Goal: Task Accomplishment & Management: Manage account settings

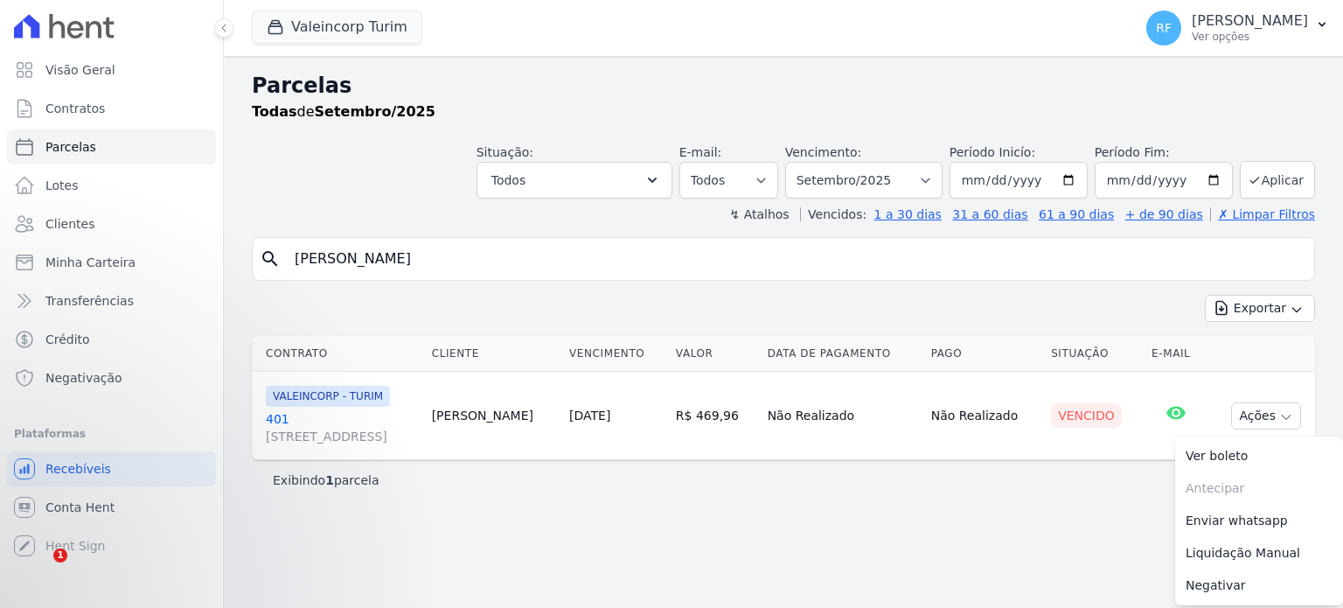
select select
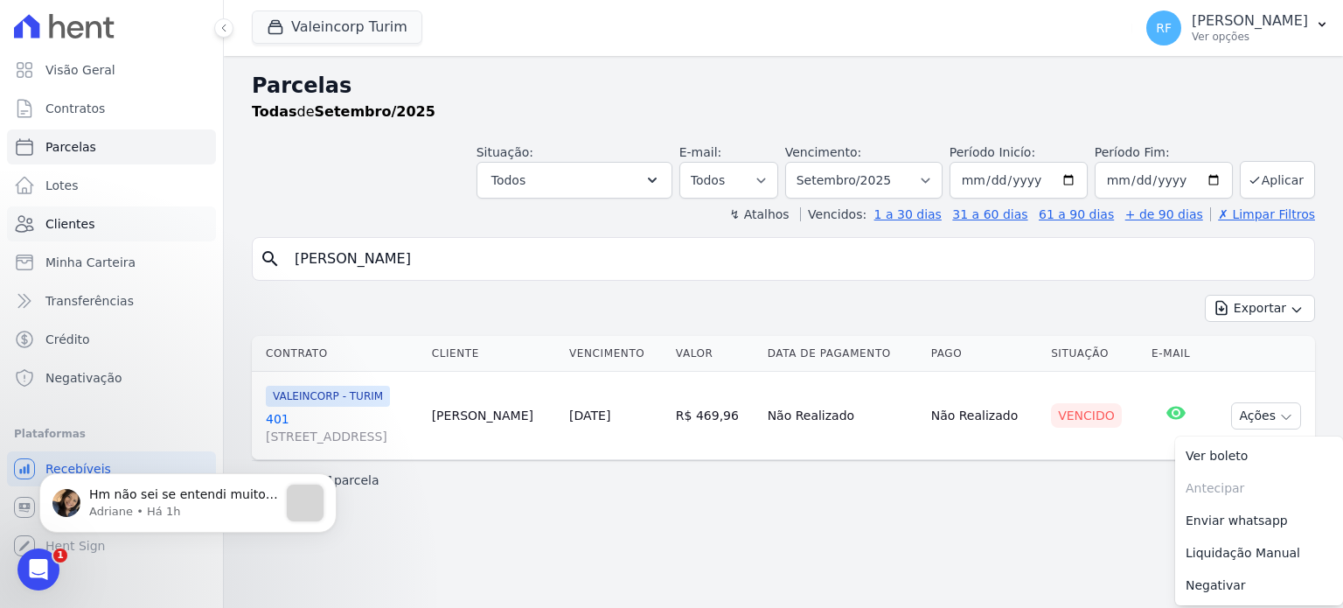
click at [107, 226] on link "Clientes" at bounding box center [111, 223] width 209 height 35
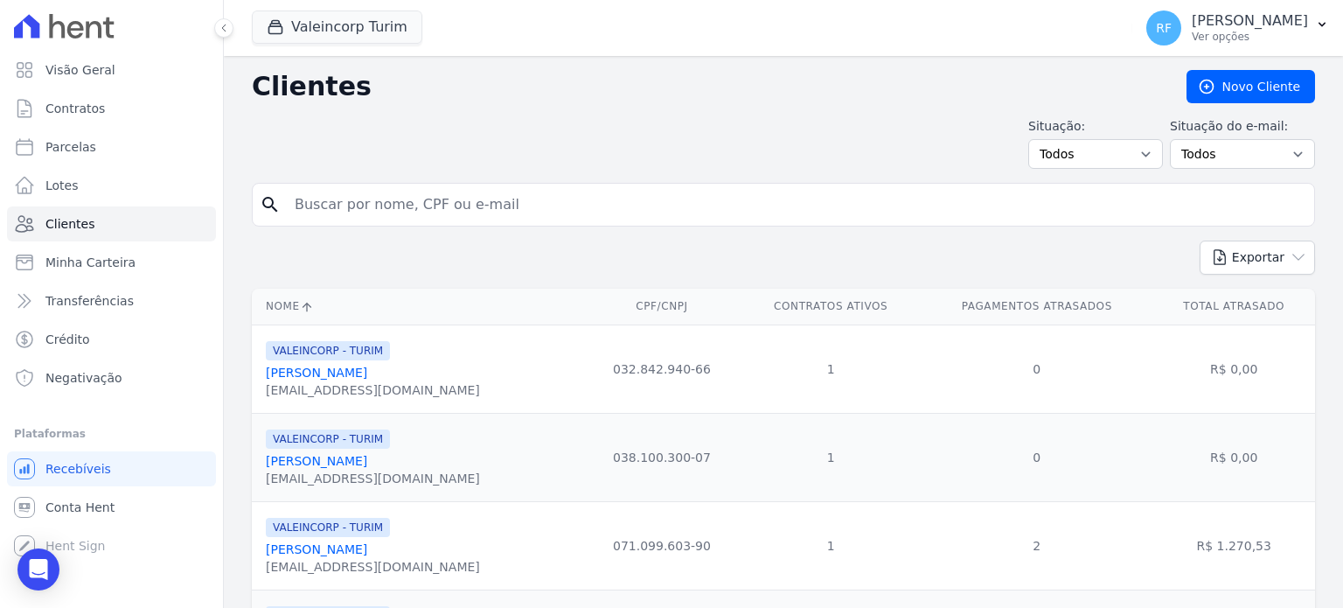
click at [403, 204] on input "search" at bounding box center [795, 204] width 1023 height 35
type input "[PERSON_NAME]"
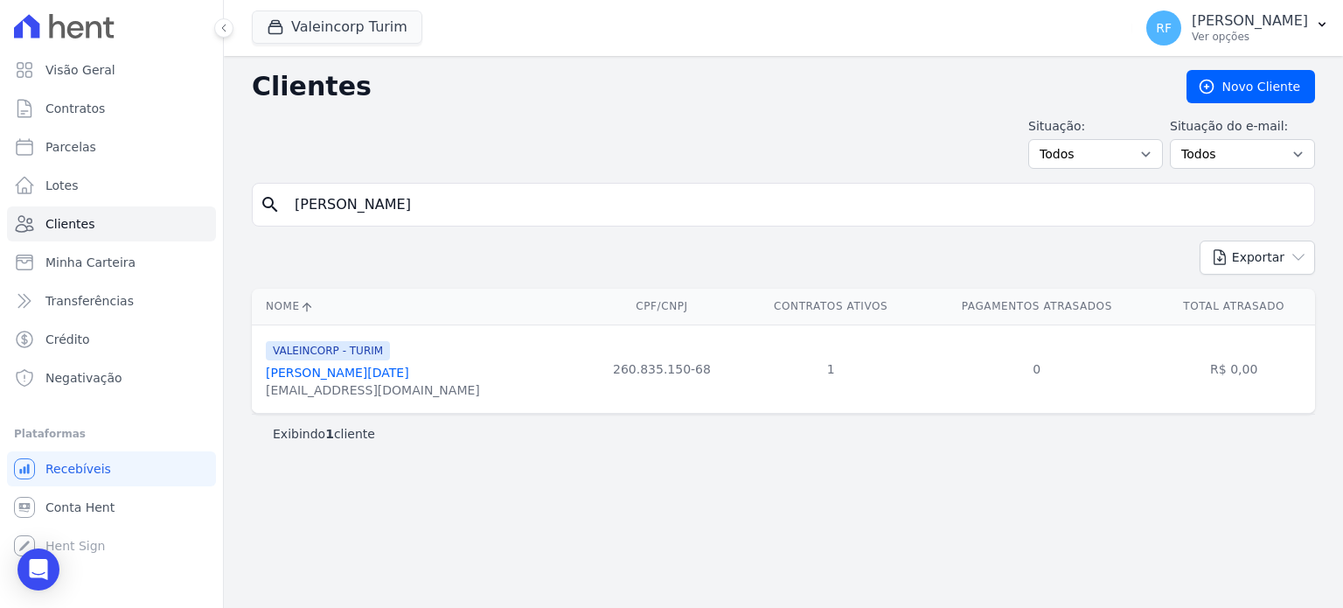
click at [399, 370] on link "[PERSON_NAME][DATE]" at bounding box center [337, 372] width 143 height 14
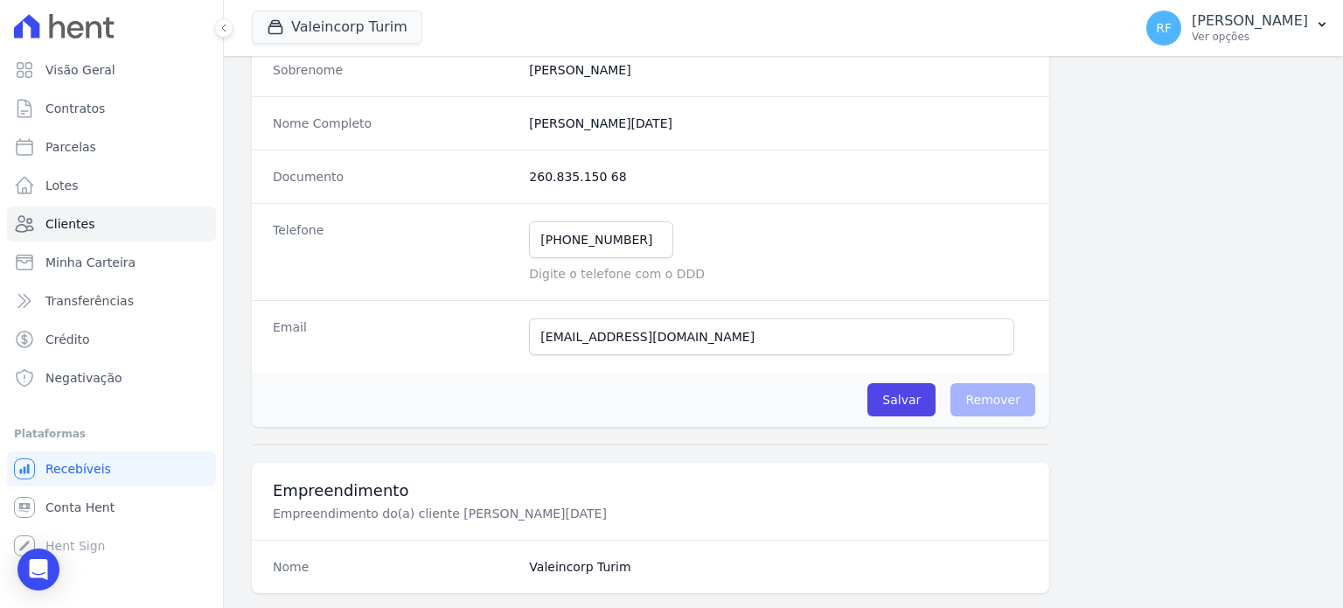
scroll to position [235, 0]
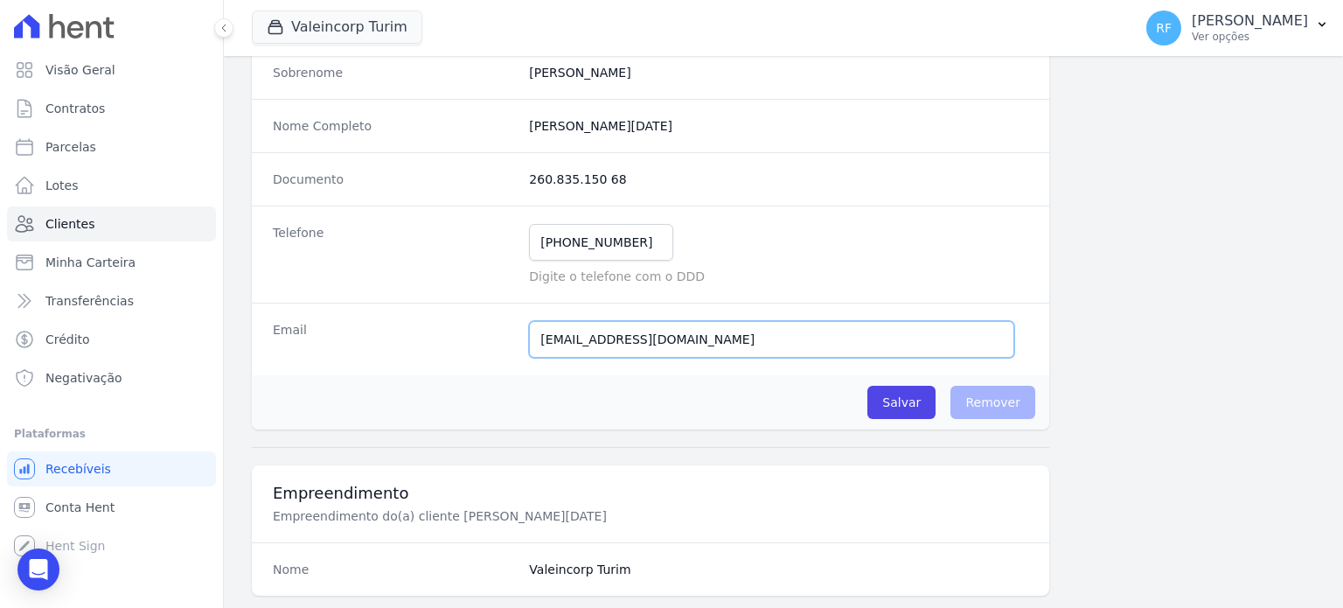
drag, startPoint x: 707, startPoint y: 341, endPoint x: 451, endPoint y: 344, distance: 256.2
click at [462, 344] on div "Email [EMAIL_ADDRESS][DOMAIN_NAME] E-mail enviado. Aguardando confirmação.." at bounding box center [650, 339] width 797 height 73
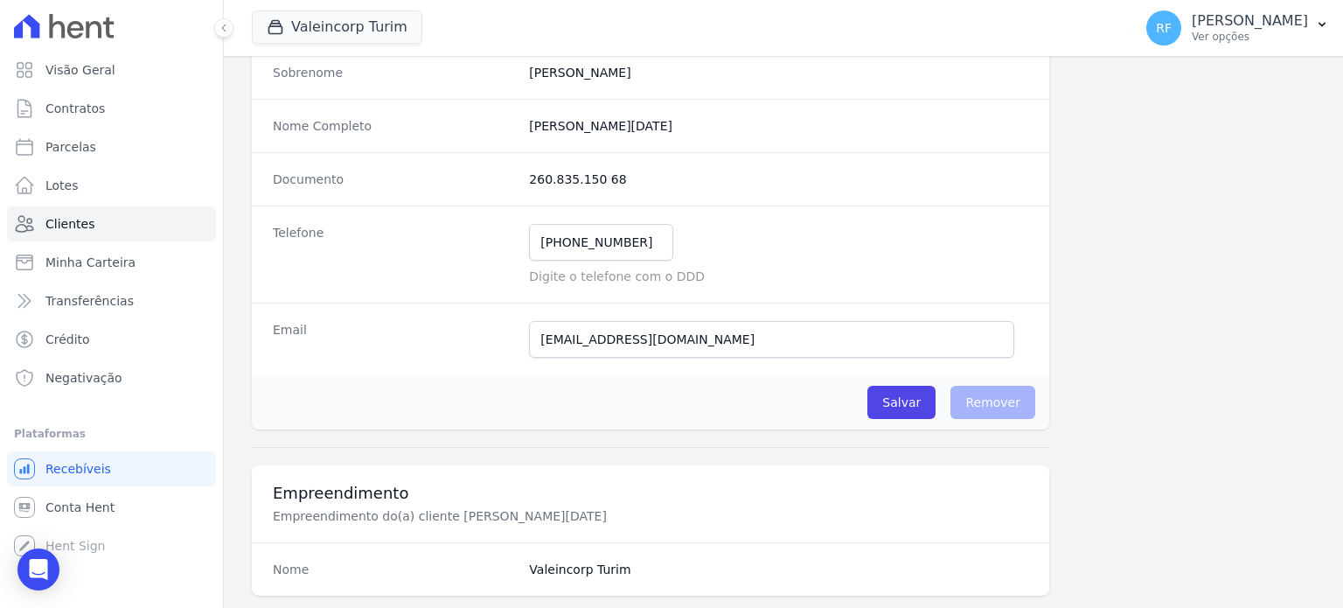
click at [451, 344] on dt "Email" at bounding box center [394, 339] width 242 height 37
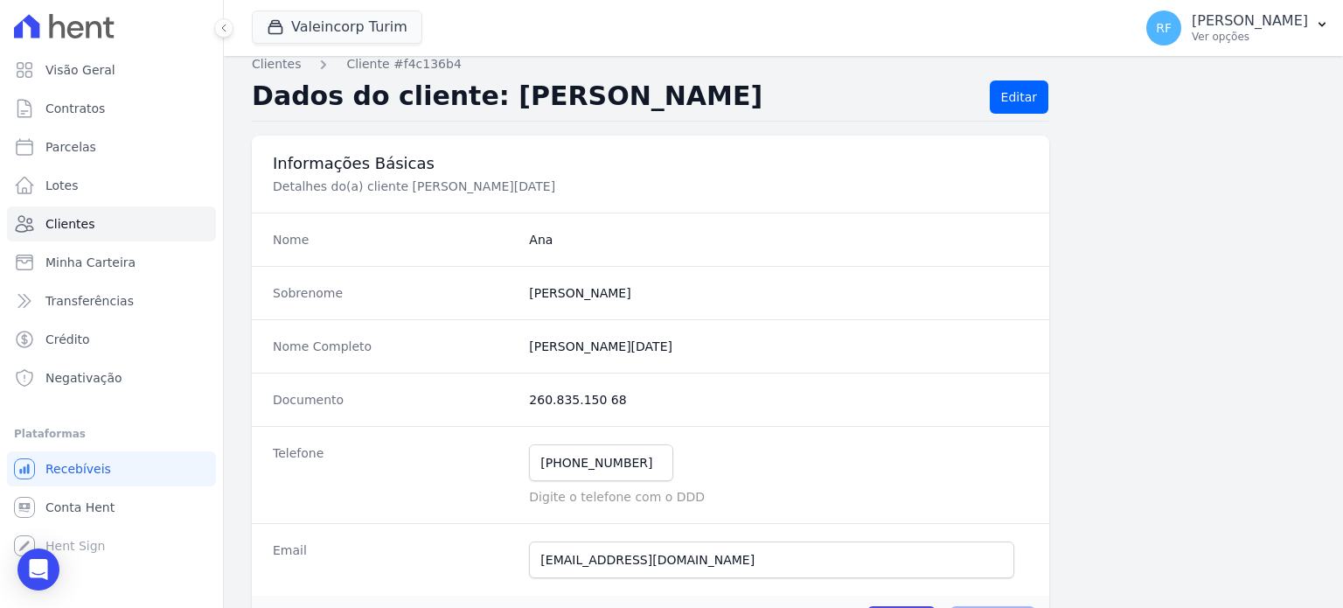
scroll to position [0, 0]
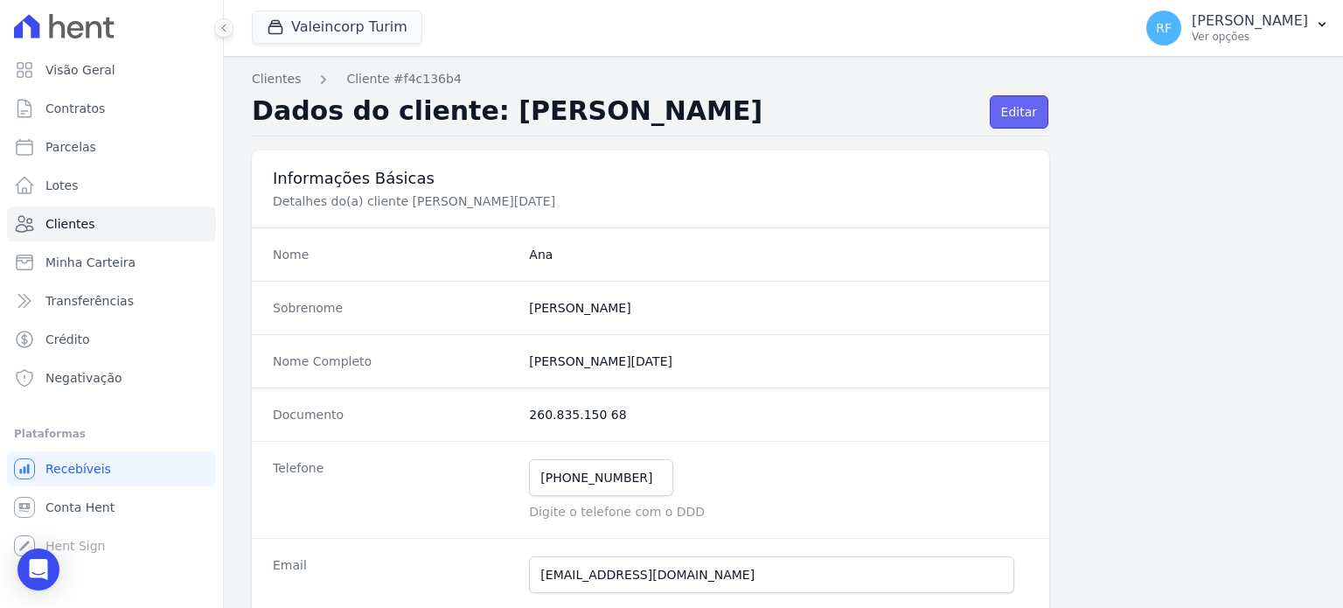
click at [1012, 117] on link "Editar" at bounding box center [1019, 111] width 59 height 33
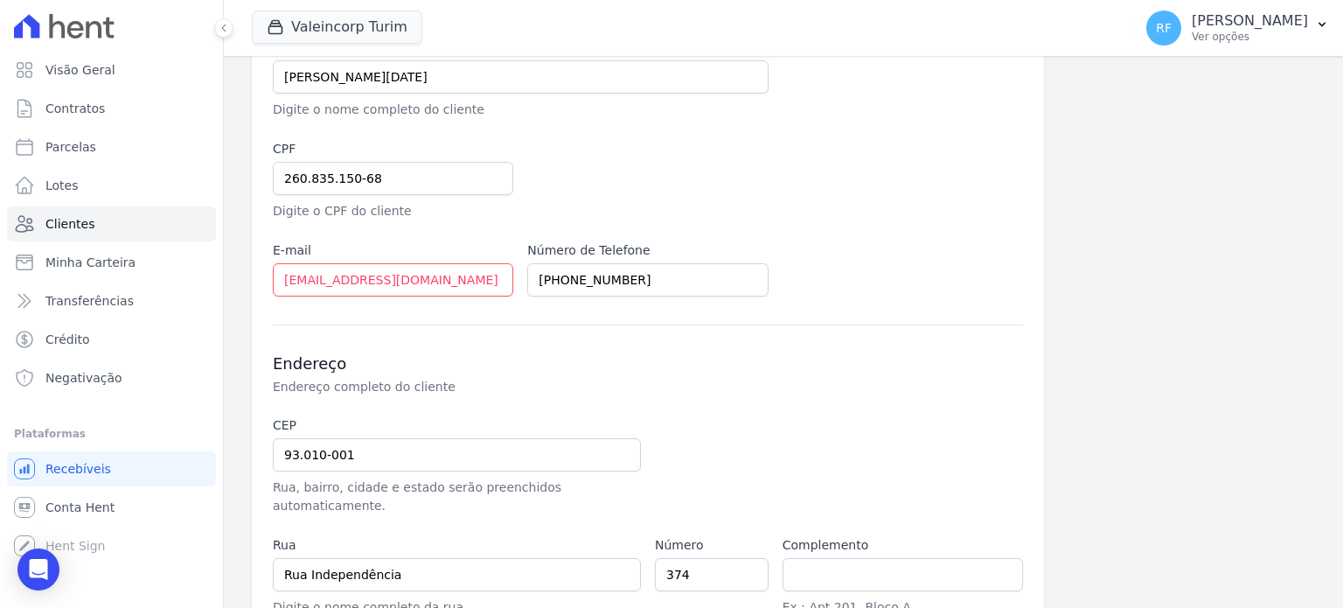
scroll to position [433, 0]
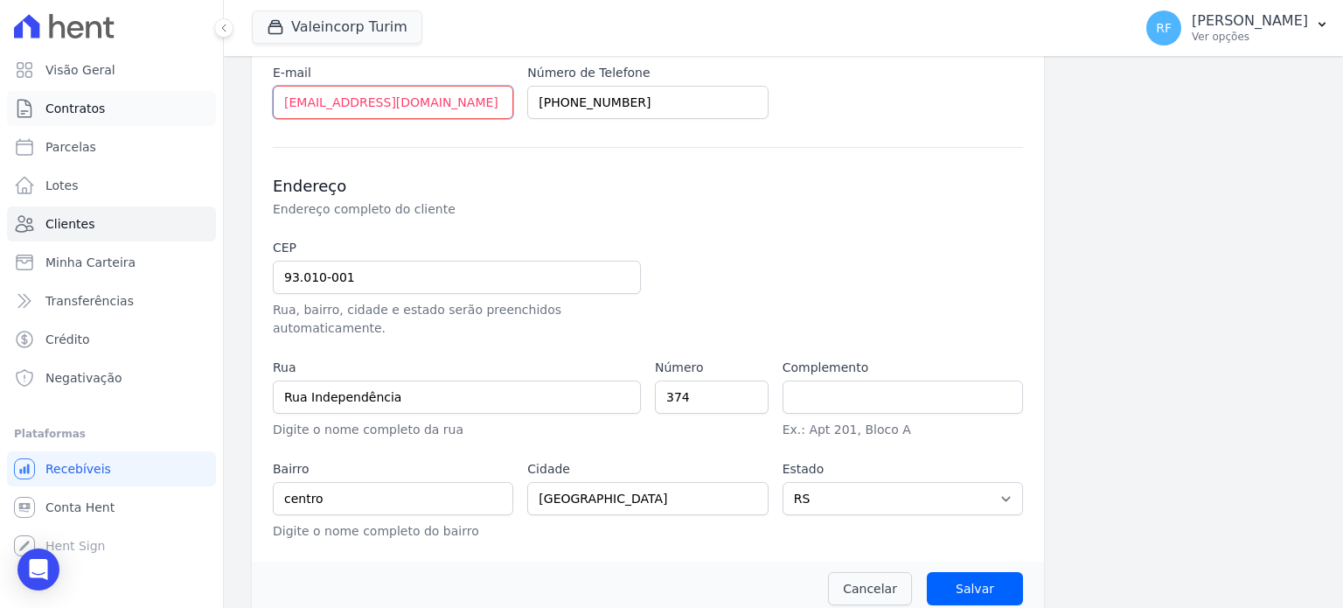
drag, startPoint x: 442, startPoint y: 108, endPoint x: 181, endPoint y: 108, distance: 260.5
click at [181, 108] on div "Visão Geral Contratos [GEOGRAPHIC_DATA] Lotes Clientes Minha Carteira Transferê…" at bounding box center [671, 304] width 1343 height 608
click at [181, 108] on link "Contratos" at bounding box center [111, 108] width 209 height 35
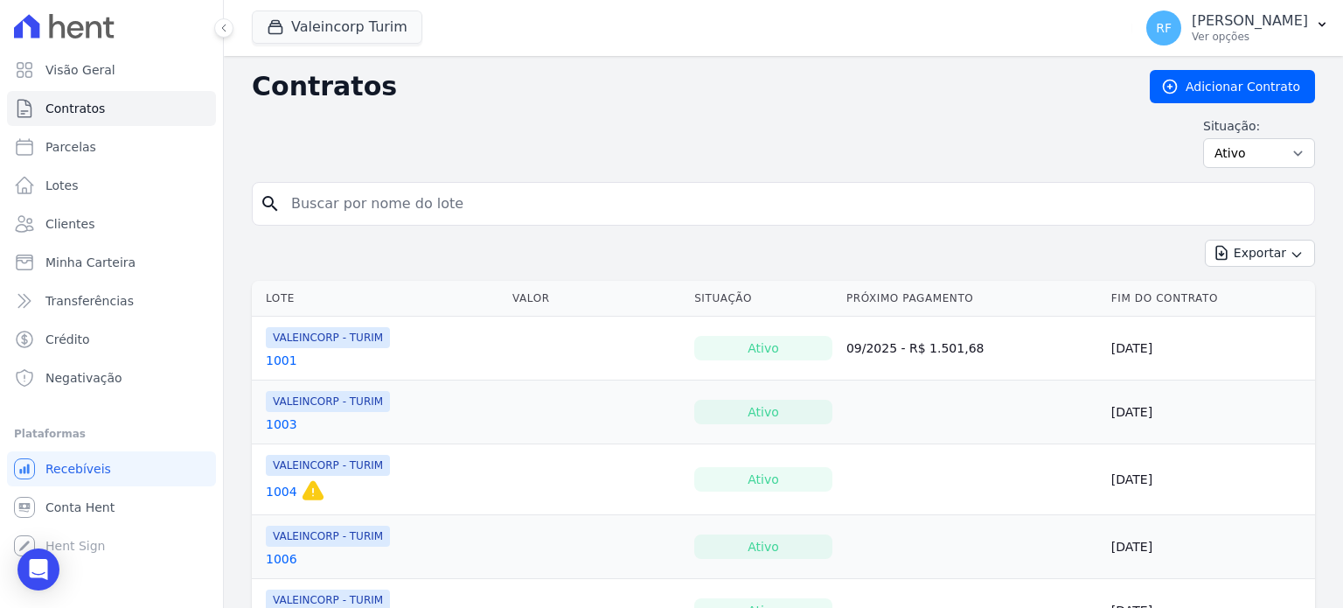
click at [311, 102] on div "Contratos Adicionar Contrato" at bounding box center [783, 86] width 1063 height 33
click at [78, 226] on span "Clientes" at bounding box center [69, 223] width 49 height 17
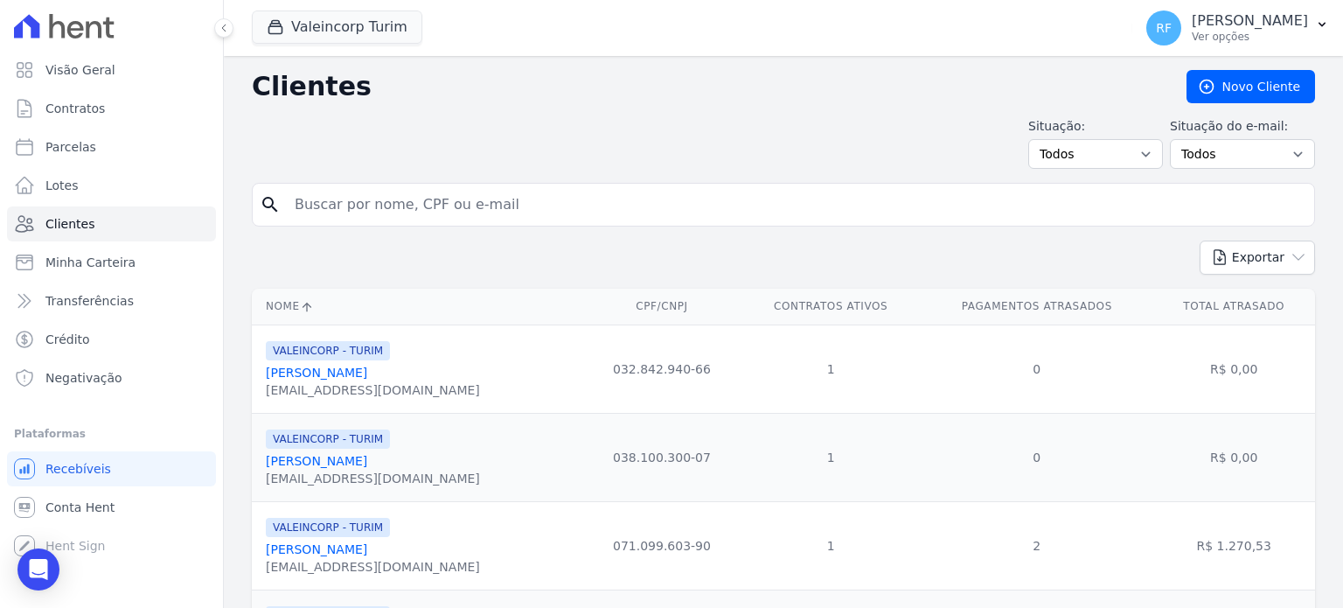
click at [355, 210] on input "search" at bounding box center [795, 204] width 1023 height 35
type input "[PERSON_NAME]"
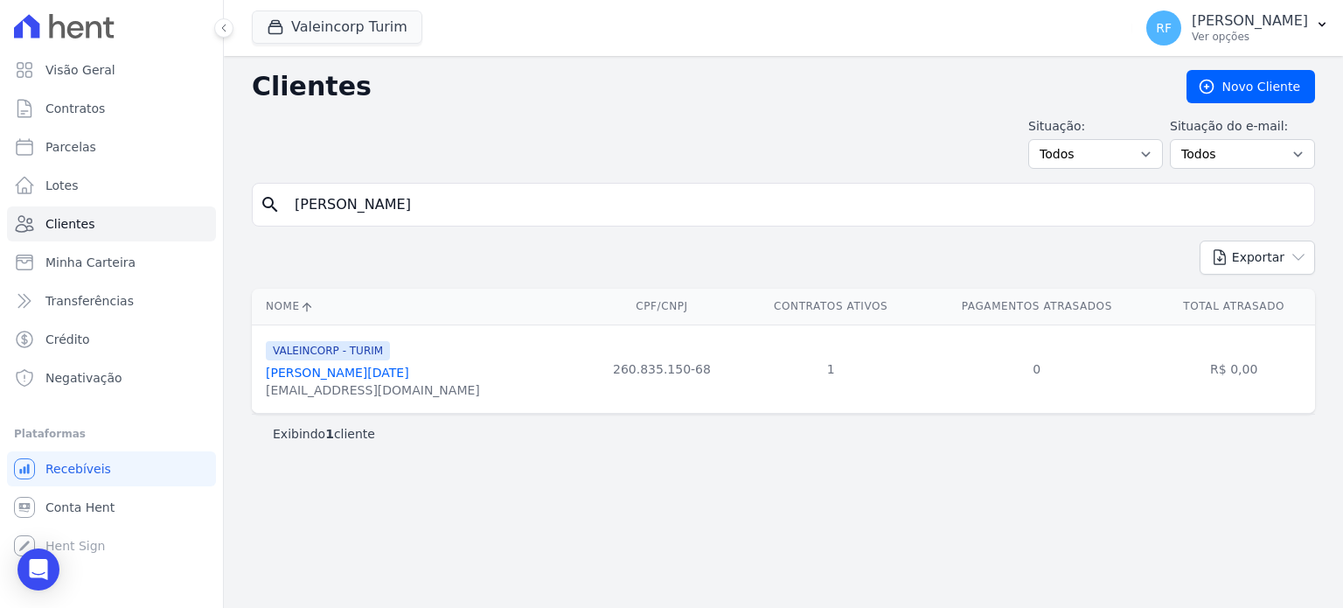
click at [409, 372] on link "[PERSON_NAME][DATE]" at bounding box center [337, 372] width 143 height 14
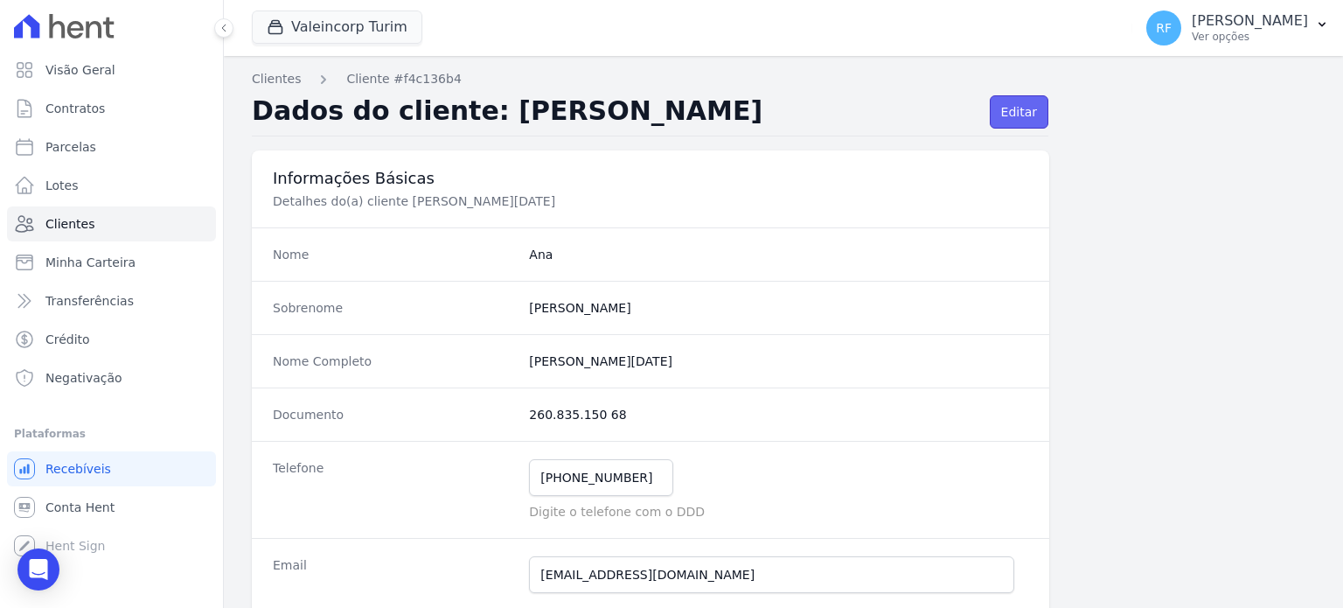
click at [1000, 115] on link "Editar" at bounding box center [1019, 111] width 59 height 33
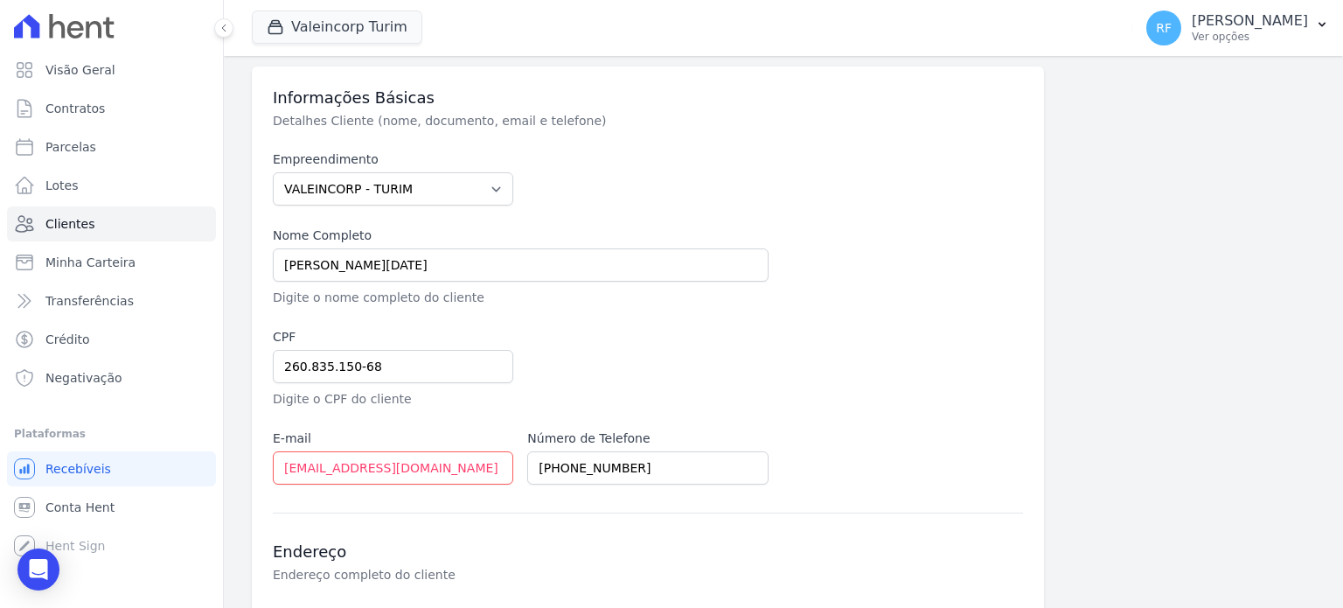
scroll to position [262, 0]
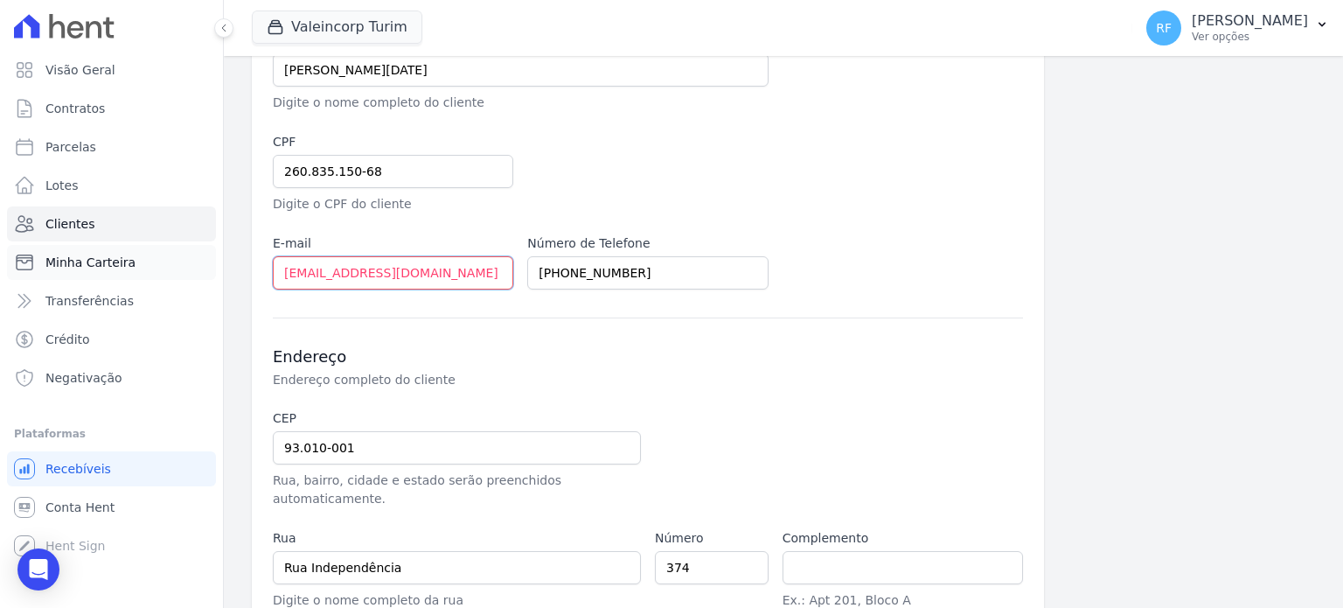
drag, startPoint x: 469, startPoint y: 279, endPoint x: 208, endPoint y: 278, distance: 260.5
click at [208, 278] on div "Visão Geral Contratos [GEOGRAPHIC_DATA] Lotes Clientes Minha Carteira Transferê…" at bounding box center [671, 304] width 1343 height 608
paste input "[EMAIL_ADDRESS][DOMAIN_NAME]"
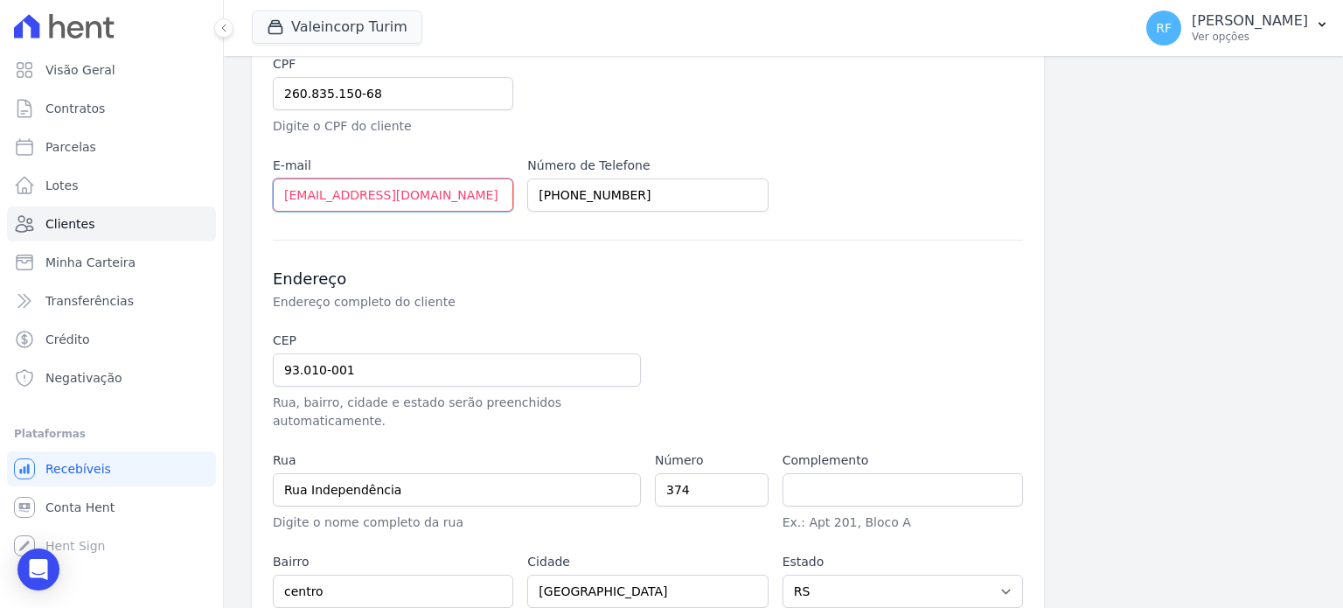
scroll to position [433, 0]
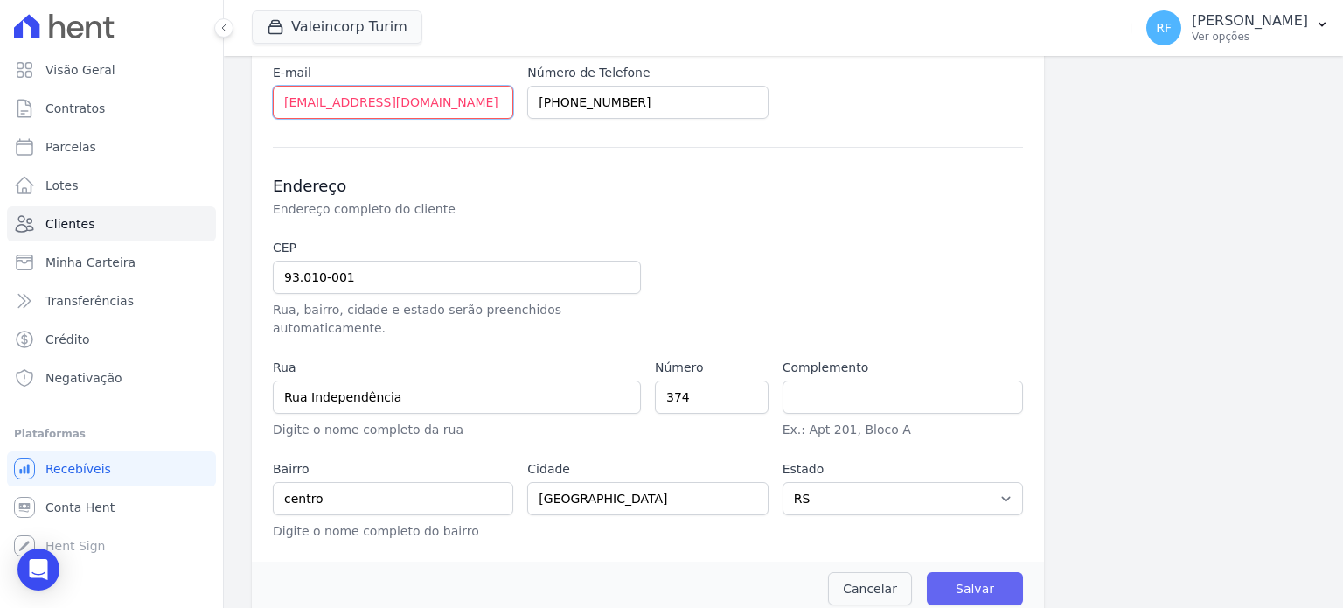
type input "[EMAIL_ADDRESS][DOMAIN_NAME]"
click at [963, 572] on input "Salvar" at bounding box center [975, 588] width 96 height 33
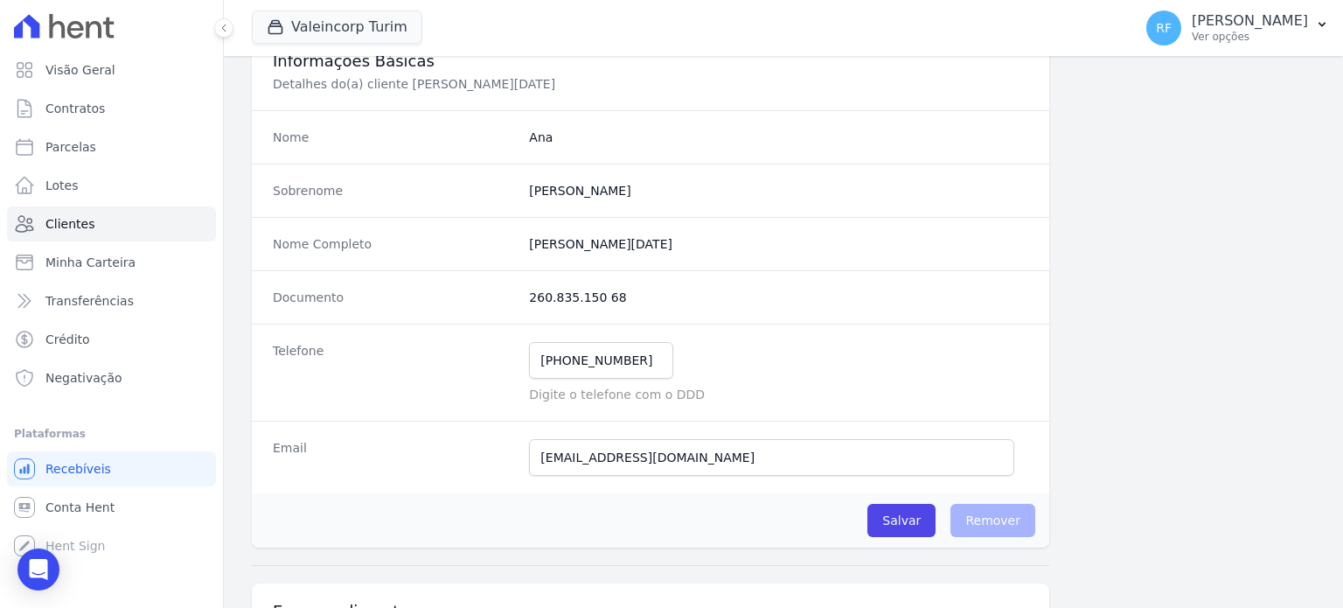
scroll to position [262, 0]
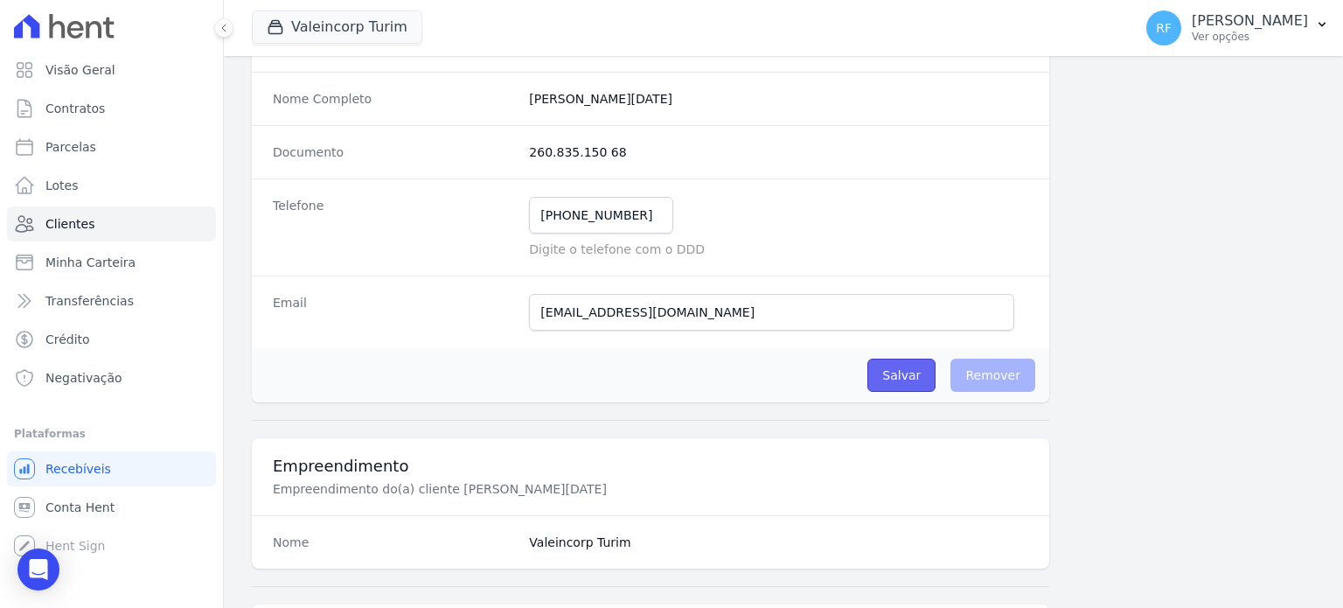
click at [908, 372] on input "Salvar" at bounding box center [901, 374] width 68 height 33
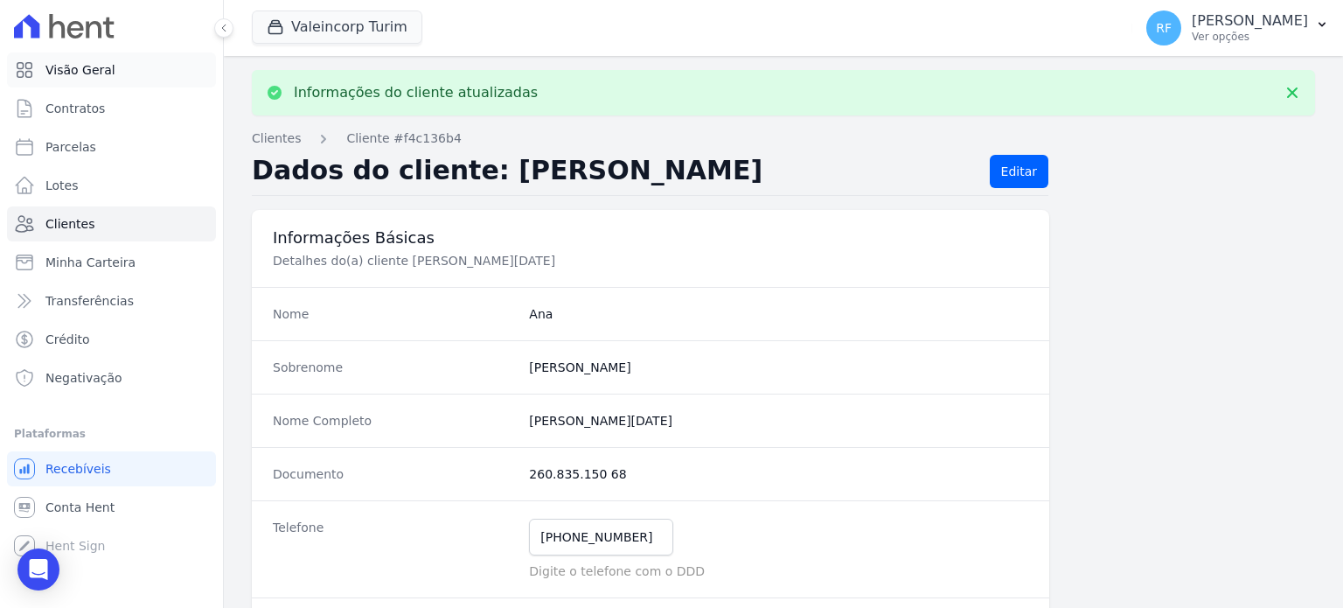
click at [31, 76] on icon at bounding box center [24, 70] width 15 height 15
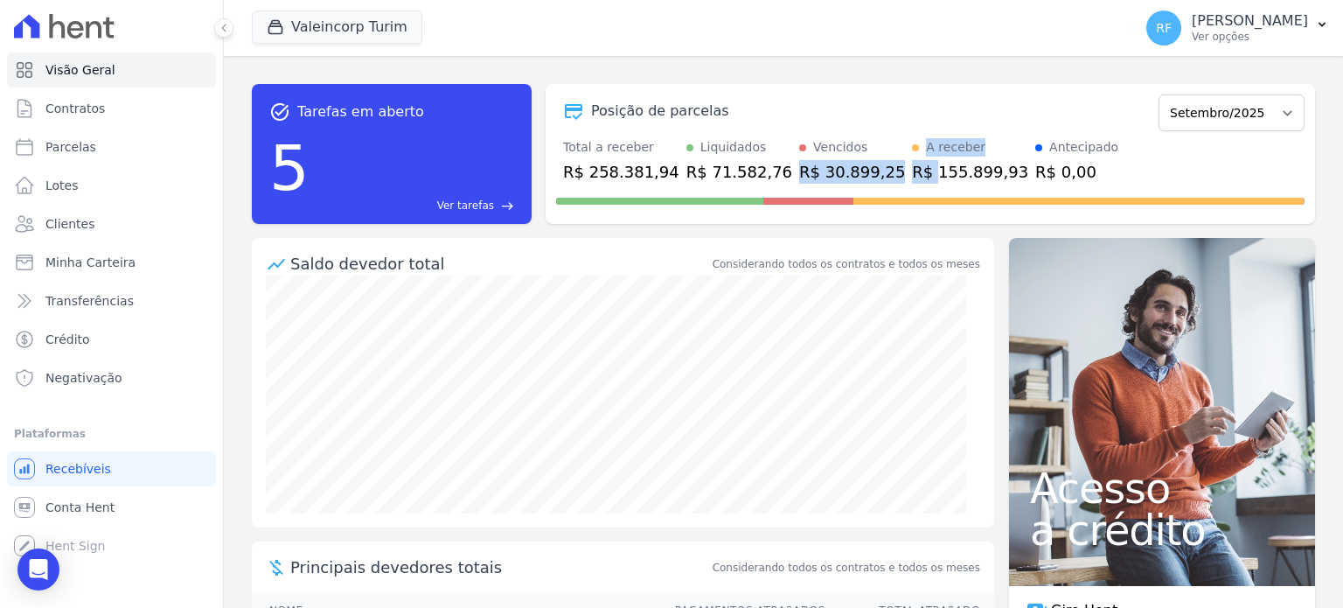
drag, startPoint x: 760, startPoint y: 170, endPoint x: 878, endPoint y: 175, distance: 118.1
click at [878, 175] on div "Total a receber R$ 258.381,94 Liquidados R$ 71.582,76 Vencidos R$ 30.899,25 A r…" at bounding box center [930, 160] width 748 height 45
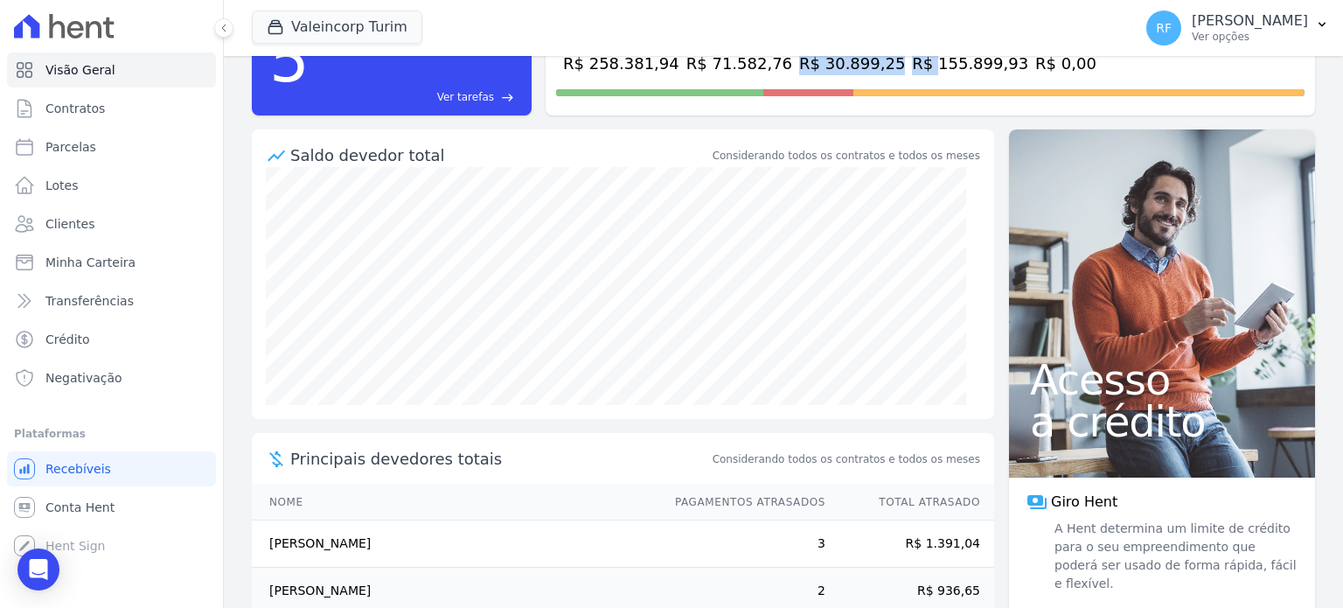
scroll to position [283, 0]
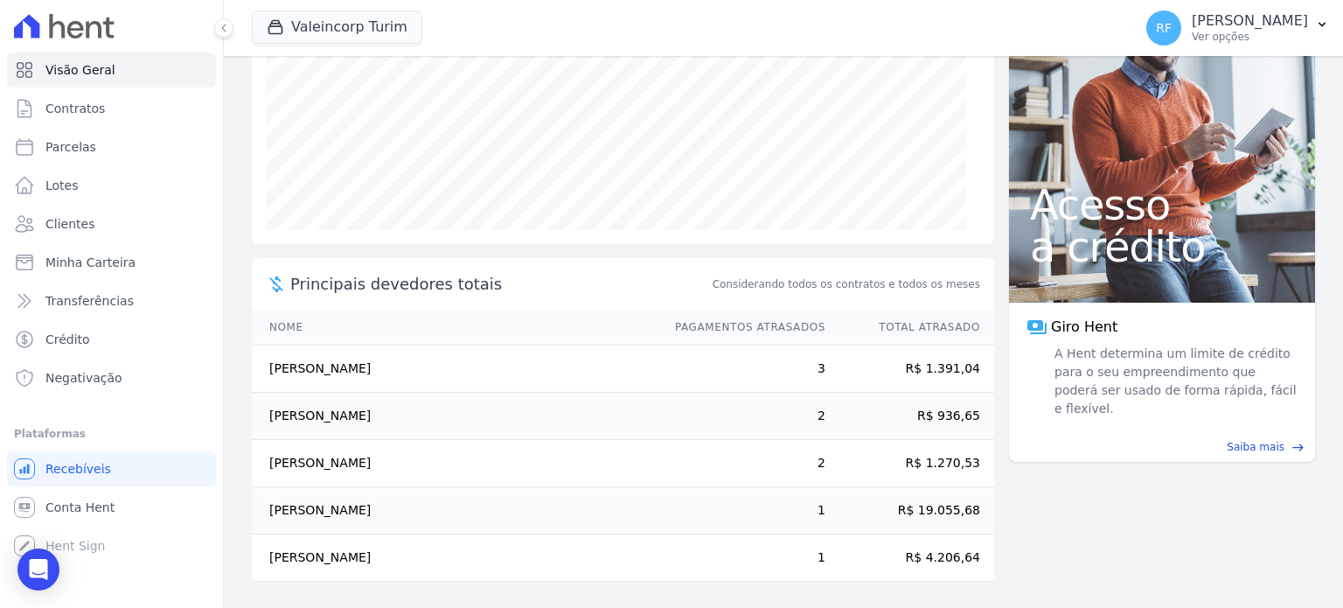
drag, startPoint x: 972, startPoint y: 512, endPoint x: 663, endPoint y: 518, distance: 309.6
click at [660, 524] on tr "[PERSON_NAME] 1 R$ 19.055,68" at bounding box center [623, 510] width 742 height 47
